Goal: Complete application form

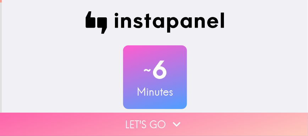
click at [169, 121] on icon "button" at bounding box center [177, 125] width 16 height 16
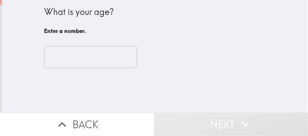
click at [91, 68] on input "number" at bounding box center [90, 57] width 92 height 22
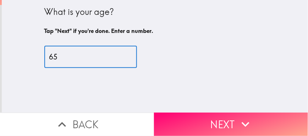
type input "6"
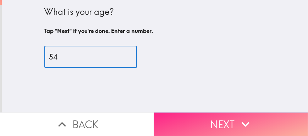
type input "54"
click at [221, 122] on button "Next" at bounding box center [231, 124] width 154 height 23
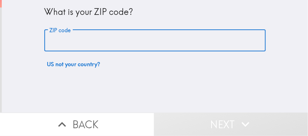
click at [104, 46] on input "ZIP code" at bounding box center [154, 41] width 221 height 22
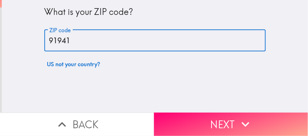
click at [99, 37] on input "91941" at bounding box center [154, 41] width 221 height 22
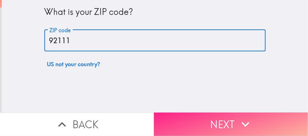
type input "92111"
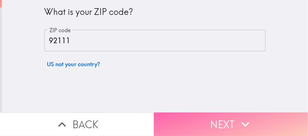
click at [239, 119] on icon "button" at bounding box center [245, 125] width 16 height 16
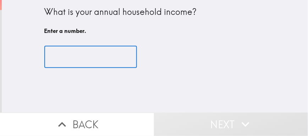
click at [103, 65] on input "number" at bounding box center [90, 57] width 92 height 22
click at [107, 62] on input "number" at bounding box center [90, 57] width 92 height 22
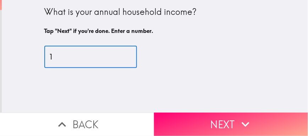
click at [117, 56] on input "1" at bounding box center [90, 57] width 92 height 22
type input "148"
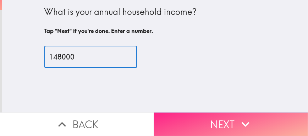
type input "148000"
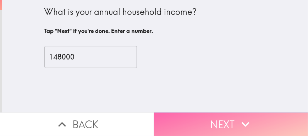
click at [179, 115] on button "Next" at bounding box center [231, 124] width 154 height 23
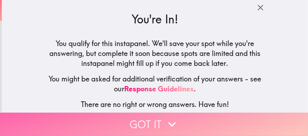
click at [185, 120] on button "Got it" at bounding box center [154, 124] width 308 height 23
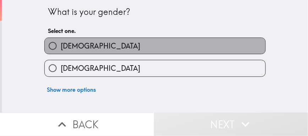
click at [95, 43] on label "[DEMOGRAPHIC_DATA]" at bounding box center [155, 46] width 220 height 16
click at [61, 43] on input "[DEMOGRAPHIC_DATA]" at bounding box center [53, 46] width 16 height 16
radio input "true"
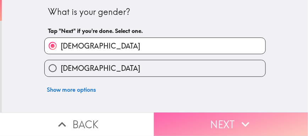
click at [187, 127] on button "Next" at bounding box center [231, 124] width 154 height 23
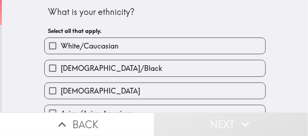
click at [122, 44] on label "White/Caucasian" at bounding box center [155, 46] width 220 height 16
click at [61, 44] on input "White/Caucasian" at bounding box center [53, 46] width 16 height 16
checkbox input "true"
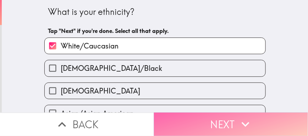
click at [196, 123] on button "Next" at bounding box center [231, 124] width 154 height 23
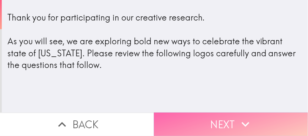
click at [196, 115] on button "Next" at bounding box center [231, 124] width 154 height 23
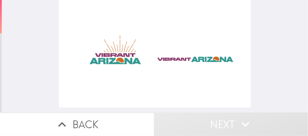
click at [211, 69] on div at bounding box center [155, 54] width 192 height 108
click at [111, 54] on div at bounding box center [155, 54] width 192 height 108
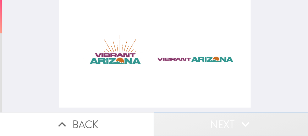
click at [229, 119] on button "Next" at bounding box center [231, 124] width 154 height 23
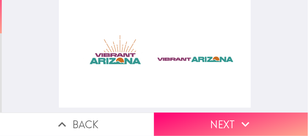
click at [105, 53] on div at bounding box center [155, 54] width 192 height 108
click at [94, 57] on div at bounding box center [155, 54] width 192 height 108
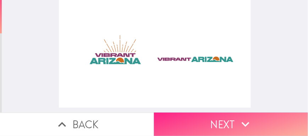
click at [205, 123] on button "Next" at bounding box center [231, 124] width 154 height 23
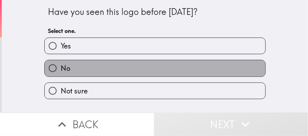
click at [81, 69] on label "No" at bounding box center [155, 68] width 220 height 16
click at [61, 69] on input "No" at bounding box center [53, 68] width 16 height 16
radio input "true"
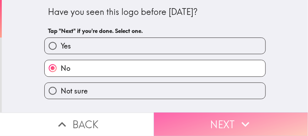
click at [229, 117] on button "Next" at bounding box center [231, 124] width 154 height 23
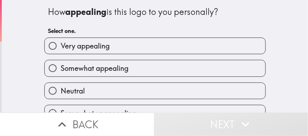
click at [127, 67] on label "Somewhat appealing" at bounding box center [155, 68] width 220 height 16
click at [61, 67] on input "Somewhat appealing" at bounding box center [53, 68] width 16 height 16
radio input "true"
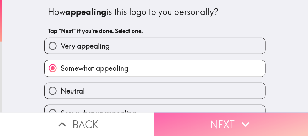
click at [212, 121] on button "Next" at bounding box center [231, 124] width 154 height 23
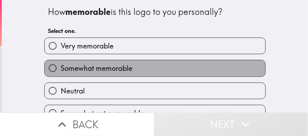
click at [151, 64] on label "Somewhat memorable" at bounding box center [155, 68] width 220 height 16
click at [61, 64] on input "Somewhat memorable" at bounding box center [53, 68] width 16 height 16
radio input "true"
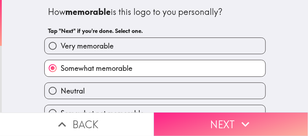
click at [197, 113] on button "Next" at bounding box center [231, 124] width 154 height 23
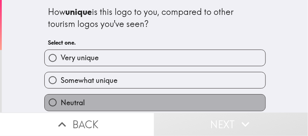
click at [125, 102] on label "Neutral" at bounding box center [155, 103] width 220 height 16
click at [61, 102] on input "Neutral" at bounding box center [53, 103] width 16 height 16
radio input "true"
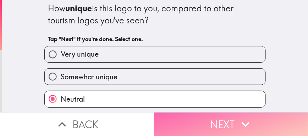
click at [206, 121] on button "Next" at bounding box center [231, 124] width 154 height 23
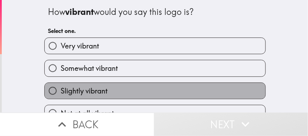
click at [128, 86] on label "Slightly vibrant" at bounding box center [155, 91] width 220 height 16
click at [61, 86] on input "Slightly vibrant" at bounding box center [53, 91] width 16 height 16
radio input "true"
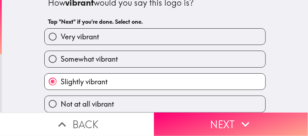
scroll to position [15, 0]
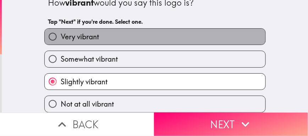
click at [107, 30] on label "Very vibrant" at bounding box center [155, 37] width 220 height 16
click at [61, 30] on input "Very vibrant" at bounding box center [53, 37] width 16 height 16
radio input "true"
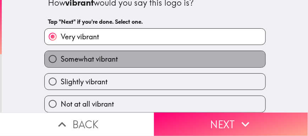
click at [111, 51] on label "Somewhat vibrant" at bounding box center [155, 59] width 220 height 16
click at [61, 51] on input "Somewhat vibrant" at bounding box center [53, 59] width 16 height 16
radio input "true"
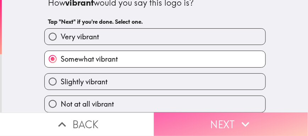
click at [229, 113] on button "Next" at bounding box center [231, 124] width 154 height 23
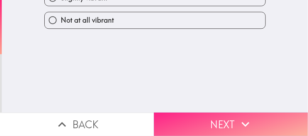
scroll to position [0, 0]
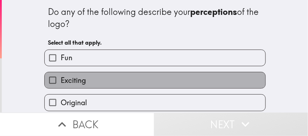
click at [105, 84] on label "Exciting" at bounding box center [155, 80] width 220 height 16
click at [61, 84] on input "Exciting" at bounding box center [53, 80] width 16 height 16
checkbox input "true"
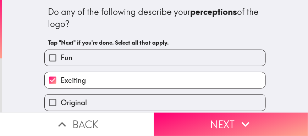
click at [168, 56] on label "Fun" at bounding box center [155, 58] width 220 height 16
click at [61, 56] on input "Fun" at bounding box center [53, 58] width 16 height 16
checkbox input "true"
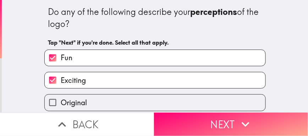
click at [157, 87] on label "Exciting" at bounding box center [155, 80] width 220 height 16
click at [61, 87] on input "Exciting" at bounding box center [53, 80] width 16 height 16
checkbox input "false"
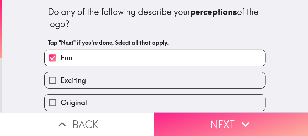
click at [206, 116] on button "Next" at bounding box center [231, 124] width 154 height 23
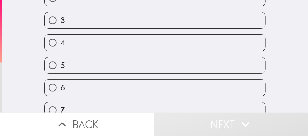
scroll to position [174, 0]
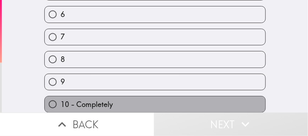
click at [148, 96] on label "10 - Completely" at bounding box center [155, 104] width 220 height 16
click at [61, 96] on input "10 - Completely" at bounding box center [53, 104] width 16 height 16
radio input "true"
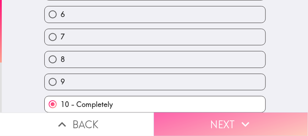
click at [218, 123] on button "Next" at bounding box center [231, 124] width 154 height 23
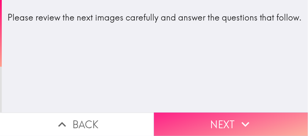
click at [229, 119] on button "Next" at bounding box center [231, 124] width 154 height 23
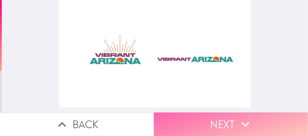
click at [182, 118] on button "Next" at bounding box center [231, 124] width 154 height 23
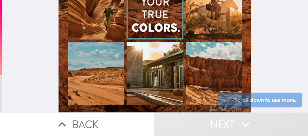
scroll to position [168, 0]
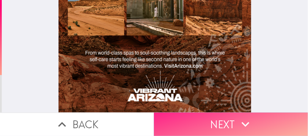
click at [269, 114] on button "Next" at bounding box center [231, 124] width 154 height 23
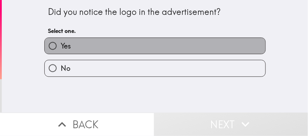
click at [116, 46] on label "Yes" at bounding box center [155, 46] width 220 height 16
click at [61, 46] on input "Yes" at bounding box center [53, 46] width 16 height 16
radio input "true"
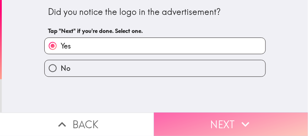
click at [192, 117] on button "Next" at bounding box center [231, 124] width 154 height 23
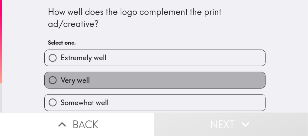
click at [235, 74] on label "Very well" at bounding box center [155, 80] width 220 height 16
click at [61, 74] on input "Very well" at bounding box center [53, 80] width 16 height 16
radio input "true"
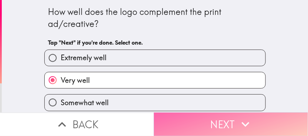
click at [256, 114] on button "Next" at bounding box center [231, 124] width 154 height 23
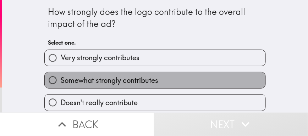
click at [174, 88] on label "Somewhat strongly contributes" at bounding box center [155, 80] width 220 height 16
click at [61, 88] on input "Somewhat strongly contributes" at bounding box center [53, 80] width 16 height 16
radio input "true"
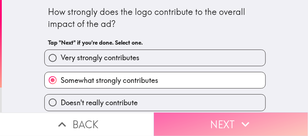
click at [210, 115] on button "Next" at bounding box center [231, 124] width 154 height 23
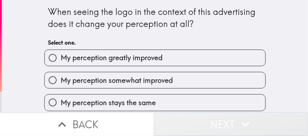
click at [210, 115] on button "Next" at bounding box center [231, 124] width 154 height 23
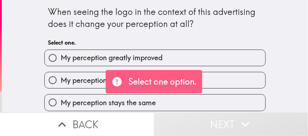
click at [25, 71] on div "When seeing the logo in the context of this advertising does it change your per…" at bounding box center [155, 56] width 306 height 113
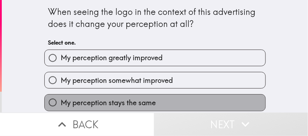
click at [66, 101] on span "My perception stays the same" at bounding box center [108, 103] width 95 height 10
click at [61, 101] on input "My perception stays the same" at bounding box center [53, 103] width 16 height 16
radio input "true"
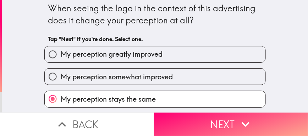
click at [139, 81] on span "My perception somewhat improved" at bounding box center [117, 77] width 112 height 10
click at [61, 81] on input "My perception somewhat improved" at bounding box center [53, 77] width 16 height 16
radio input "true"
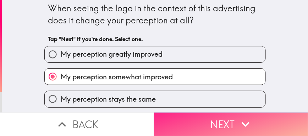
click at [198, 117] on button "Next" at bounding box center [231, 124] width 154 height 23
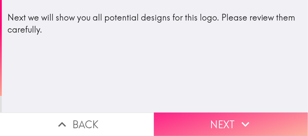
click at [196, 118] on button "Next" at bounding box center [231, 124] width 154 height 23
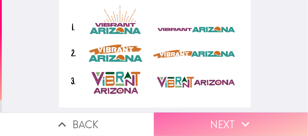
click at [226, 114] on button "Next" at bounding box center [231, 124] width 154 height 23
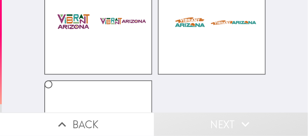
scroll to position [174, 0]
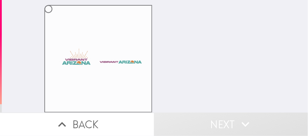
click at [68, 57] on label at bounding box center [98, 59] width 108 height 108
click at [56, 17] on input "radio" at bounding box center [48, 9] width 16 height 16
radio input "true"
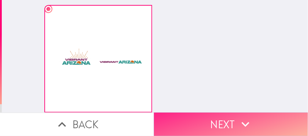
click at [213, 121] on button "Next" at bounding box center [231, 124] width 154 height 23
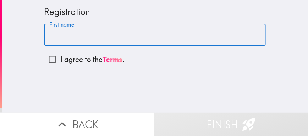
click at [72, 39] on input "First name" at bounding box center [154, 35] width 221 height 22
type input "[PERSON_NAME]"
click at [48, 60] on input "I agree to the Terms ." at bounding box center [52, 59] width 16 height 16
checkbox input "true"
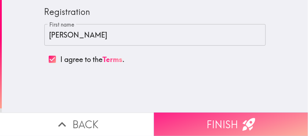
click at [207, 119] on button "Finish" at bounding box center [231, 124] width 154 height 23
